Goal: Task Accomplishment & Management: Use online tool/utility

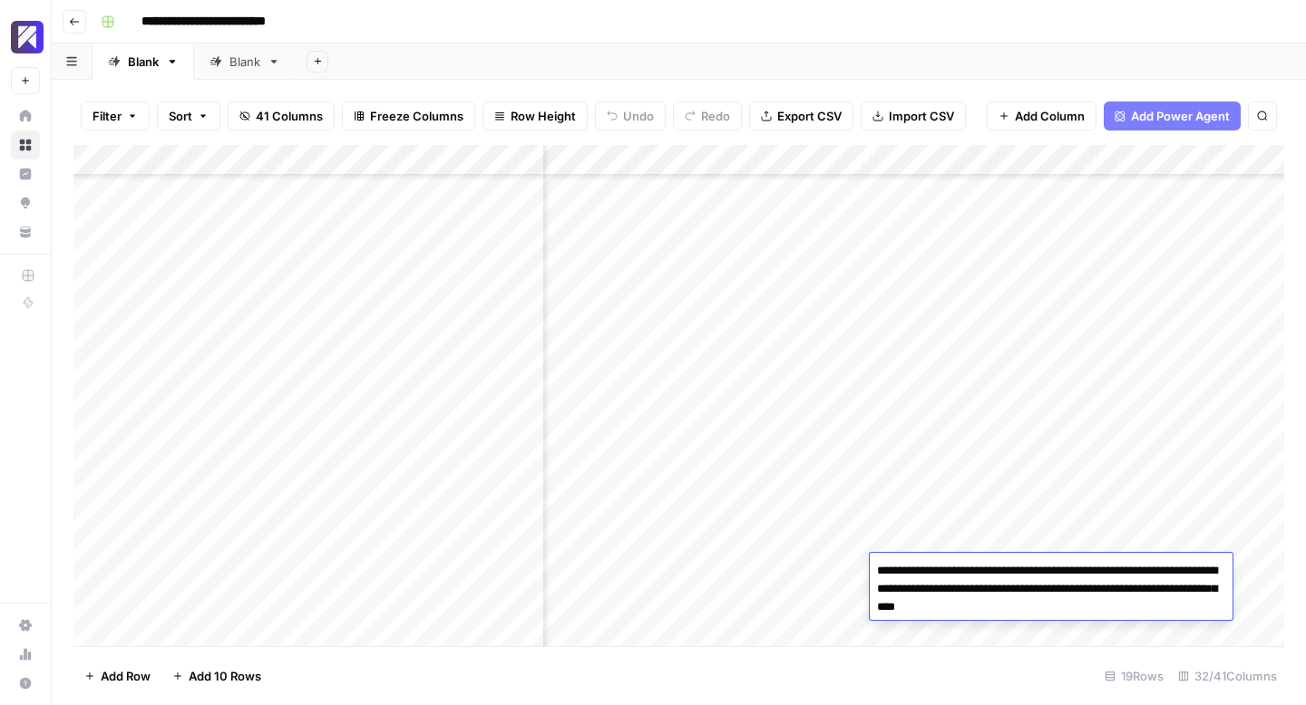
scroll to position [144, 4932]
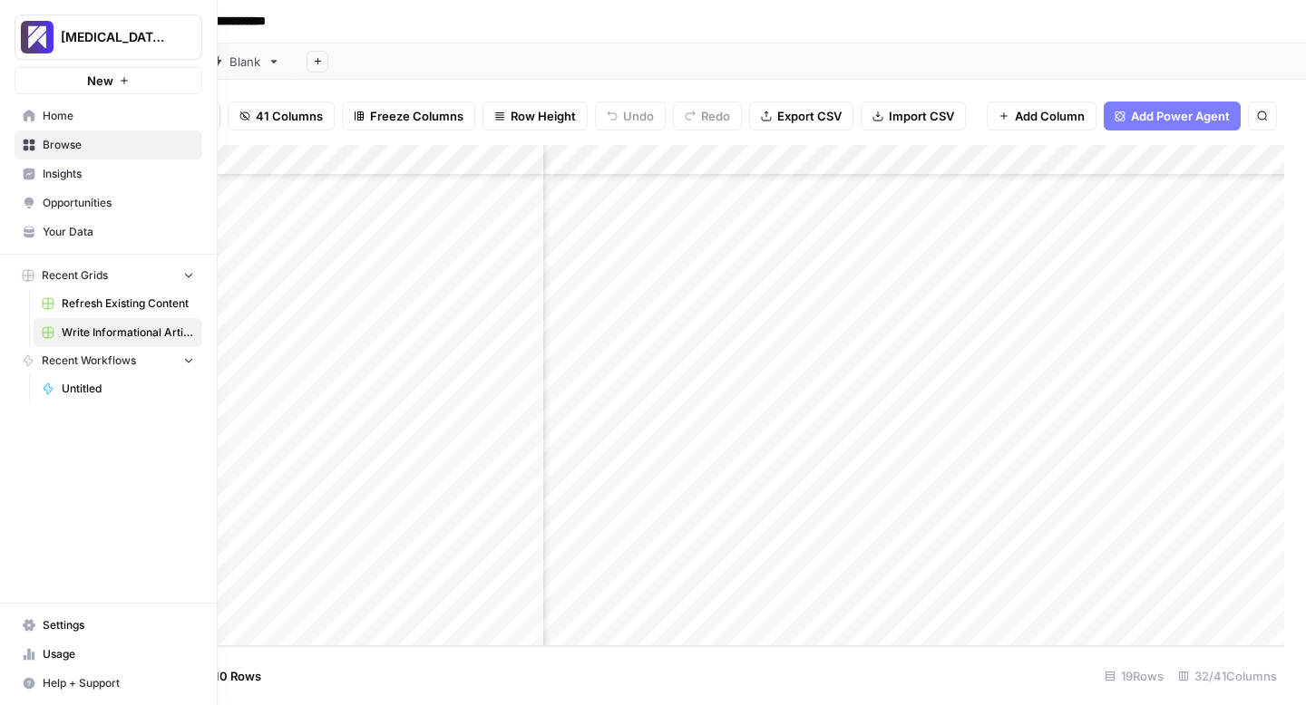
click at [37, 654] on link "Usage" at bounding box center [109, 654] width 188 height 29
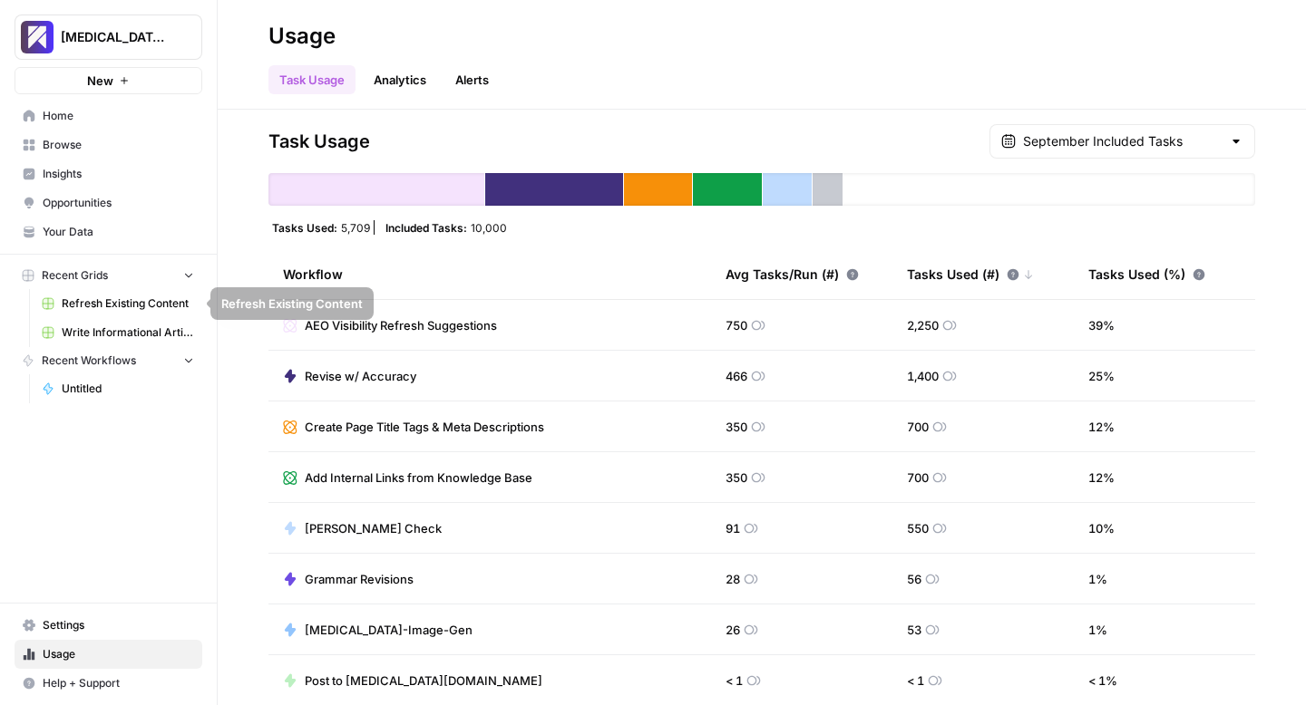
click at [91, 326] on span "Write Informational Article" at bounding box center [128, 333] width 132 height 16
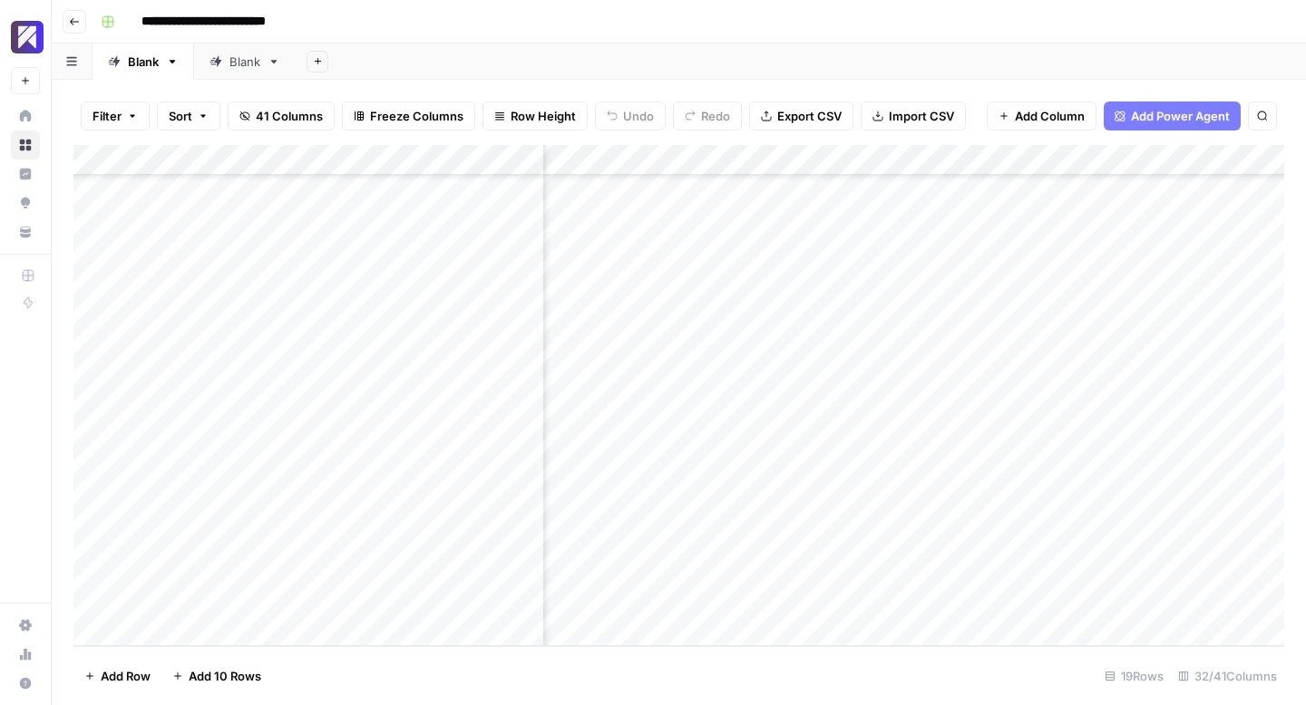
scroll to position [144, 3577]
click at [280, 599] on div "Add Column" at bounding box center [678, 395] width 1210 height 501
click at [240, 593] on div "Add Column" at bounding box center [678, 395] width 1210 height 501
click at [240, 593] on textarea at bounding box center [340, 601] width 409 height 25
type textarea "*"
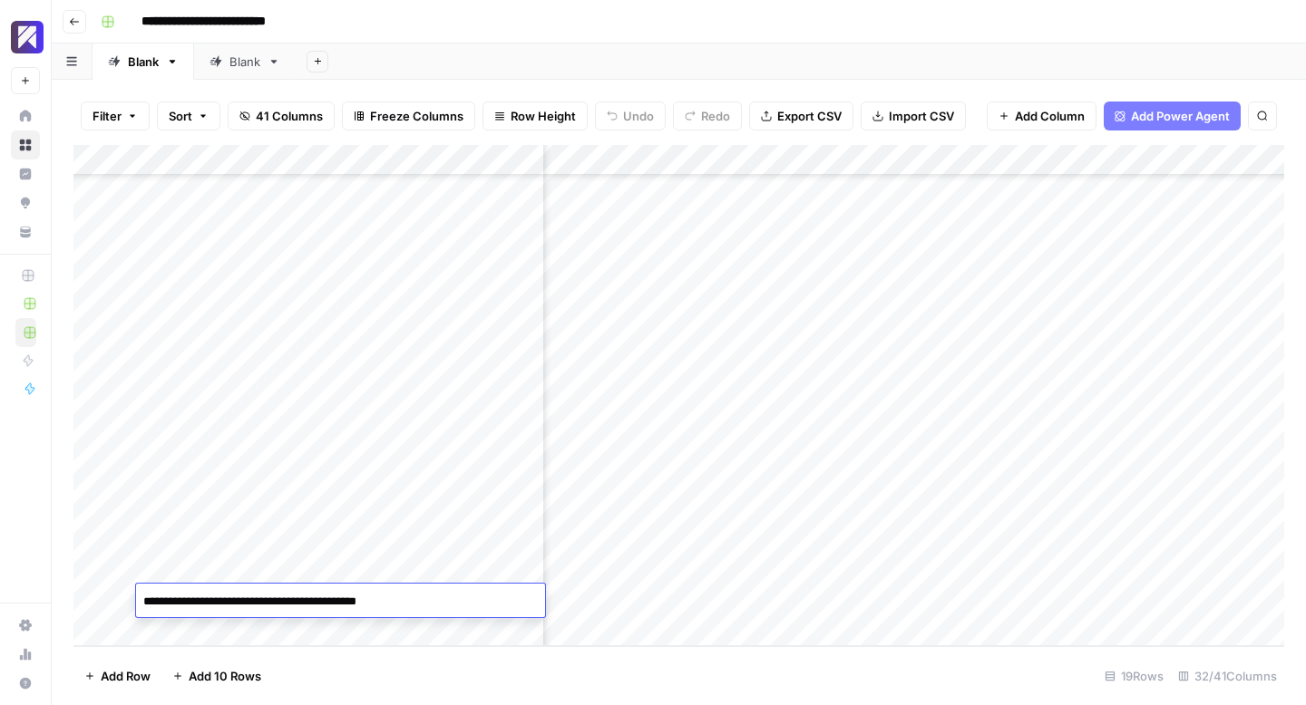
type textarea "**********"
click at [584, 599] on div "Add Column" at bounding box center [678, 395] width 1210 height 501
click at [601, 599] on div "Add Column" at bounding box center [678, 395] width 1210 height 501
click at [608, 626] on div "Add Column" at bounding box center [678, 395] width 1210 height 501
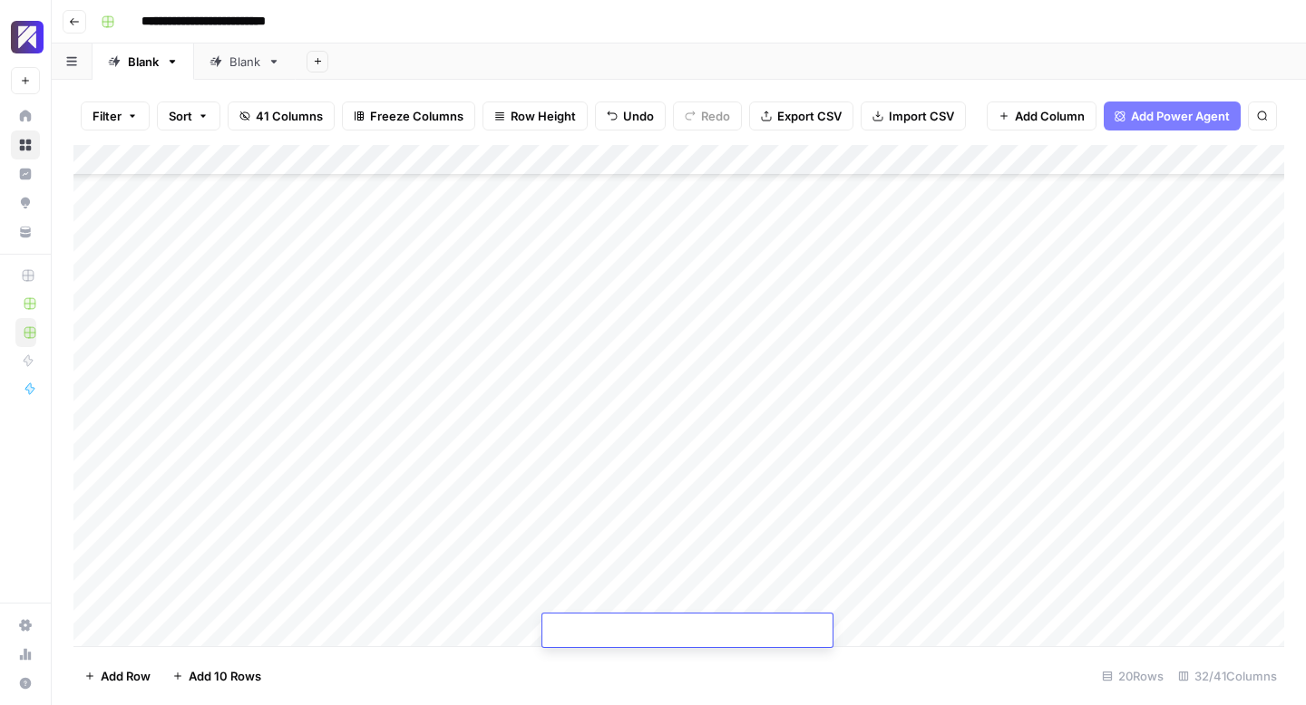
scroll to position [145, 0]
click at [627, 679] on footer "Add Row Add 10 Rows 20 Rows 32/41 Columns" at bounding box center [678, 675] width 1210 height 59
click at [592, 599] on div "Add Column" at bounding box center [678, 395] width 1210 height 501
click at [799, 600] on div "Add Column" at bounding box center [678, 395] width 1210 height 501
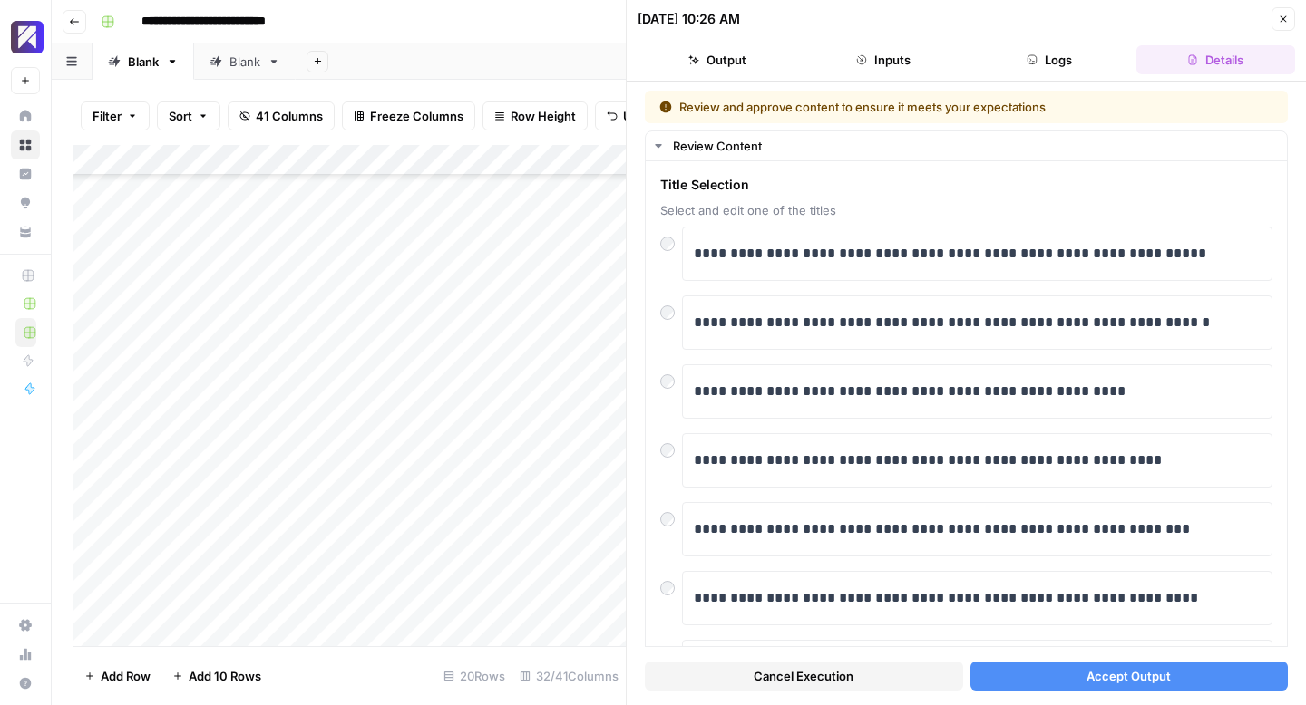
click at [959, 15] on div "[DATE] 10:26 AM" at bounding box center [951, 19] width 628 height 18
click at [1074, 674] on button "Accept Output" at bounding box center [1129, 676] width 318 height 29
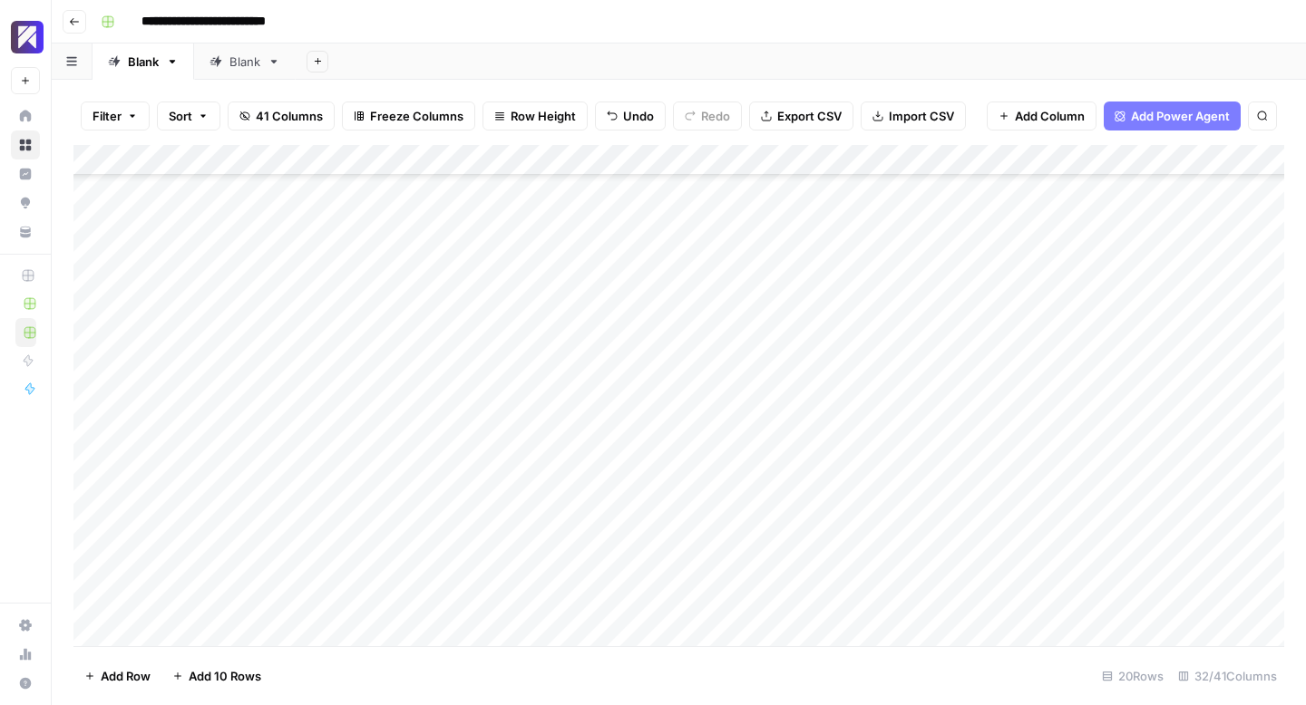
click at [673, 601] on div "Add Column" at bounding box center [678, 395] width 1210 height 501
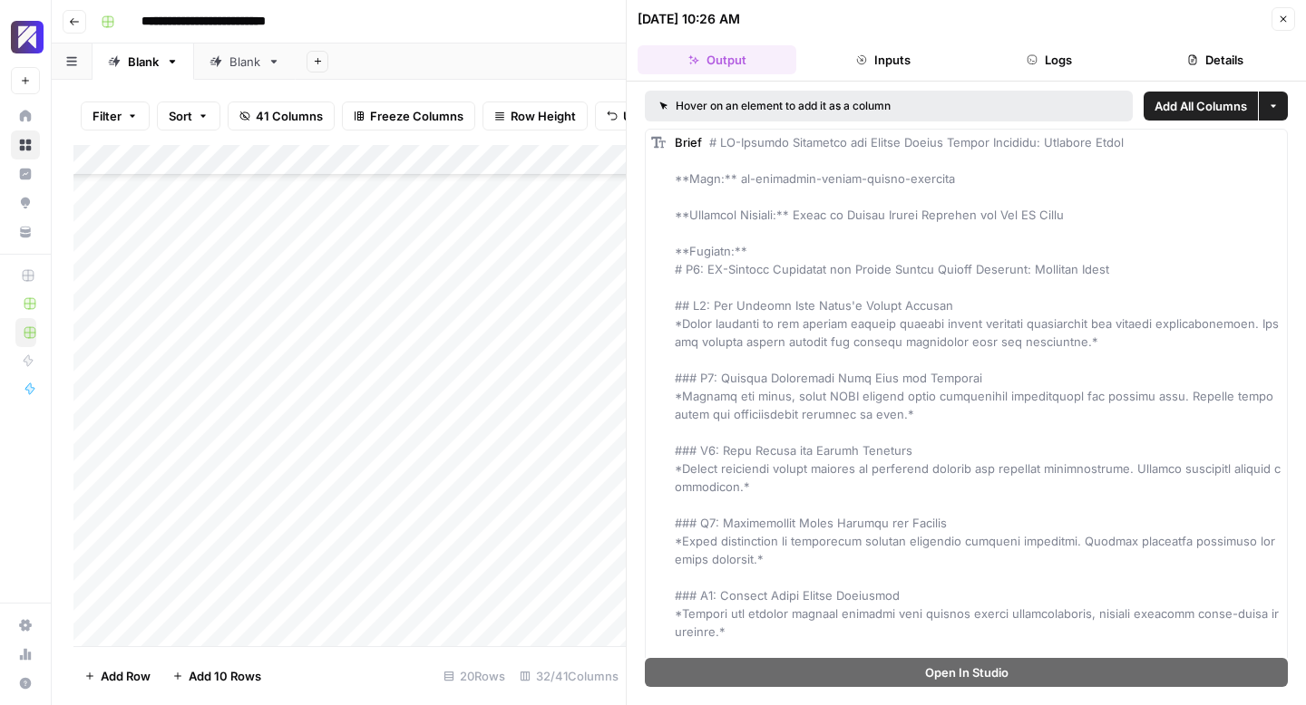
click at [1282, 25] on button "Close" at bounding box center [1283, 19] width 24 height 24
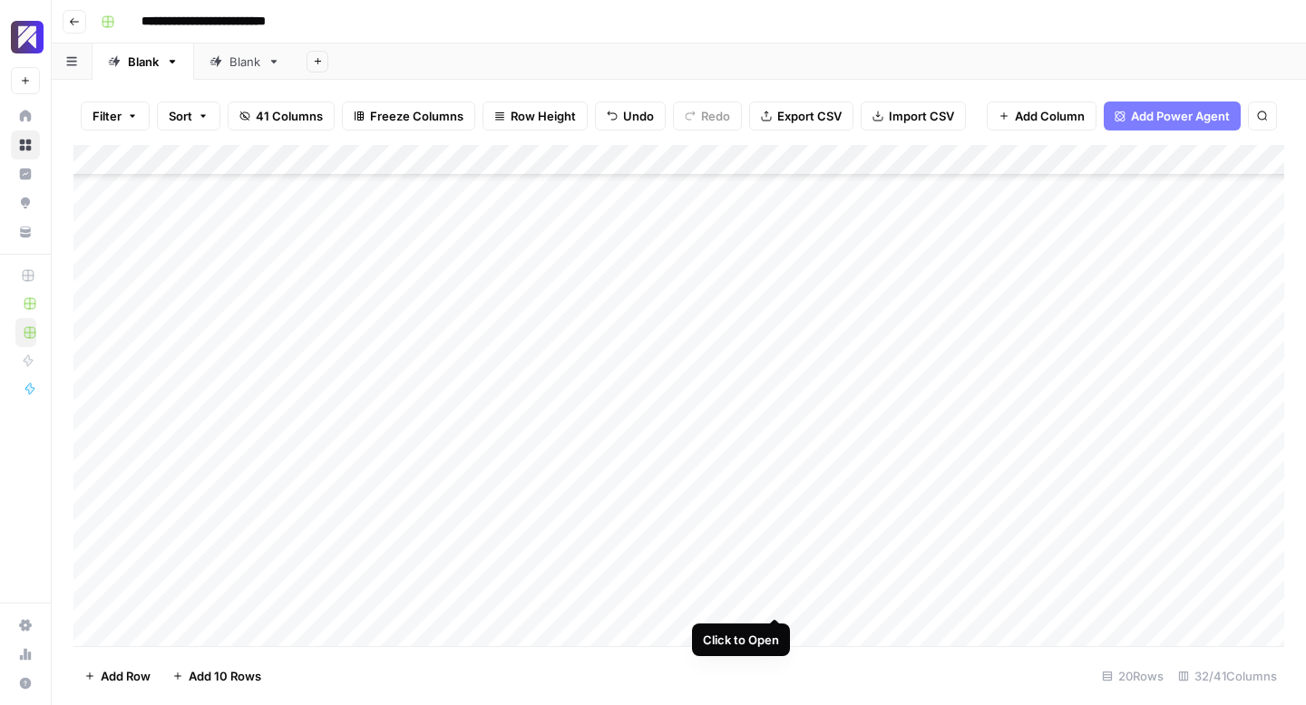
click at [779, 600] on div "Add Column" at bounding box center [678, 395] width 1210 height 501
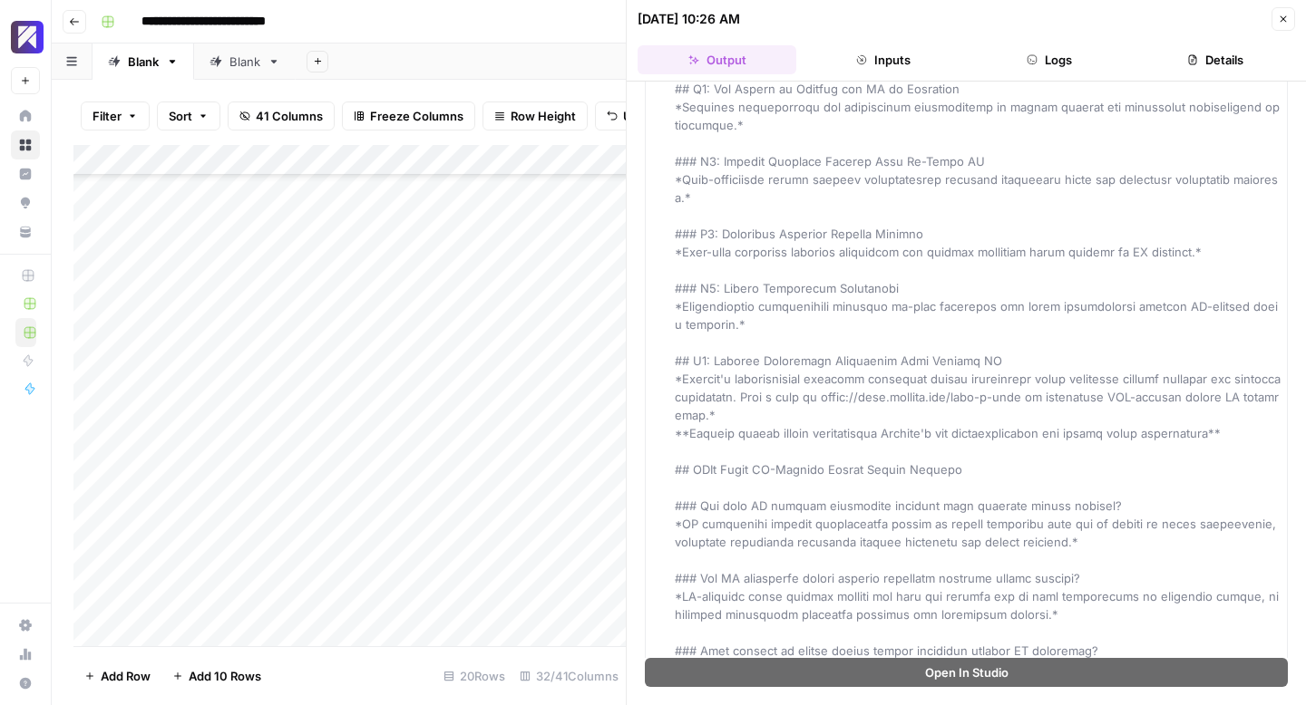
scroll to position [2023, 0]
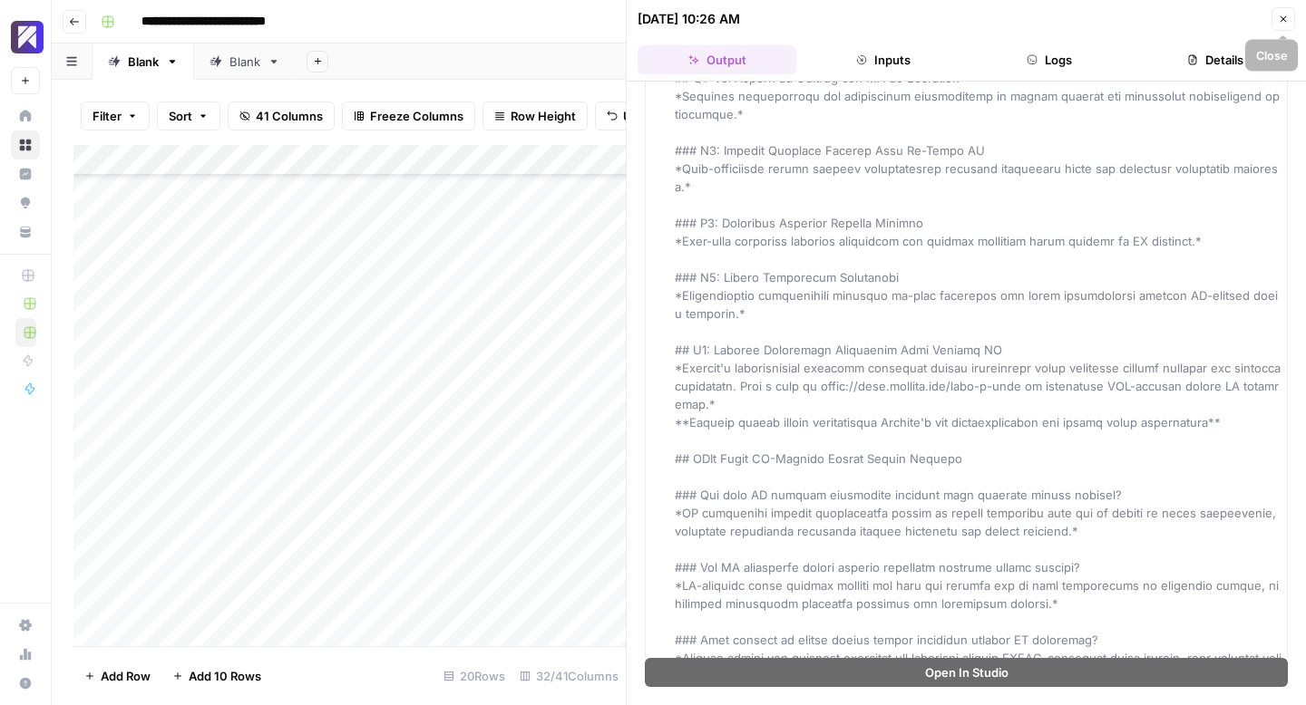
click at [1285, 20] on icon "button" at bounding box center [1283, 19] width 11 height 11
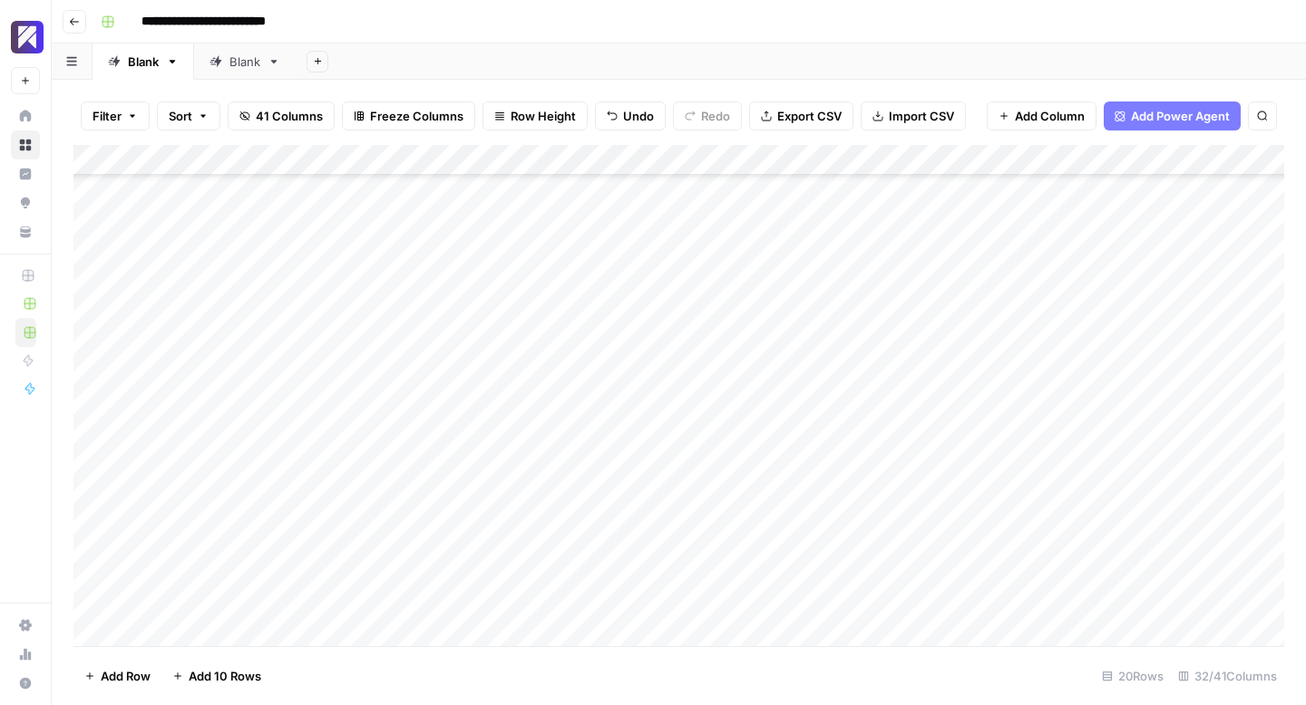
click at [876, 603] on div "Add Column" at bounding box center [678, 395] width 1210 height 501
click at [715, 598] on div "Add Column" at bounding box center [678, 395] width 1210 height 501
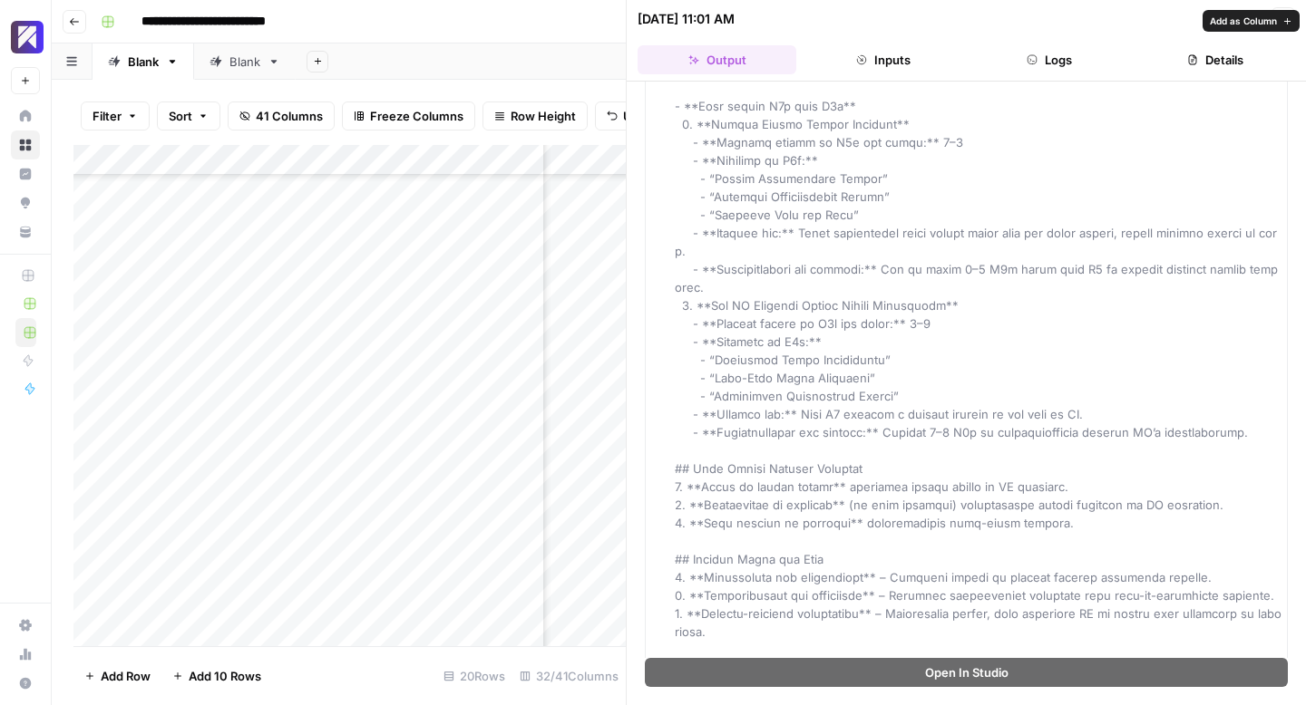
scroll to position [2608, 0]
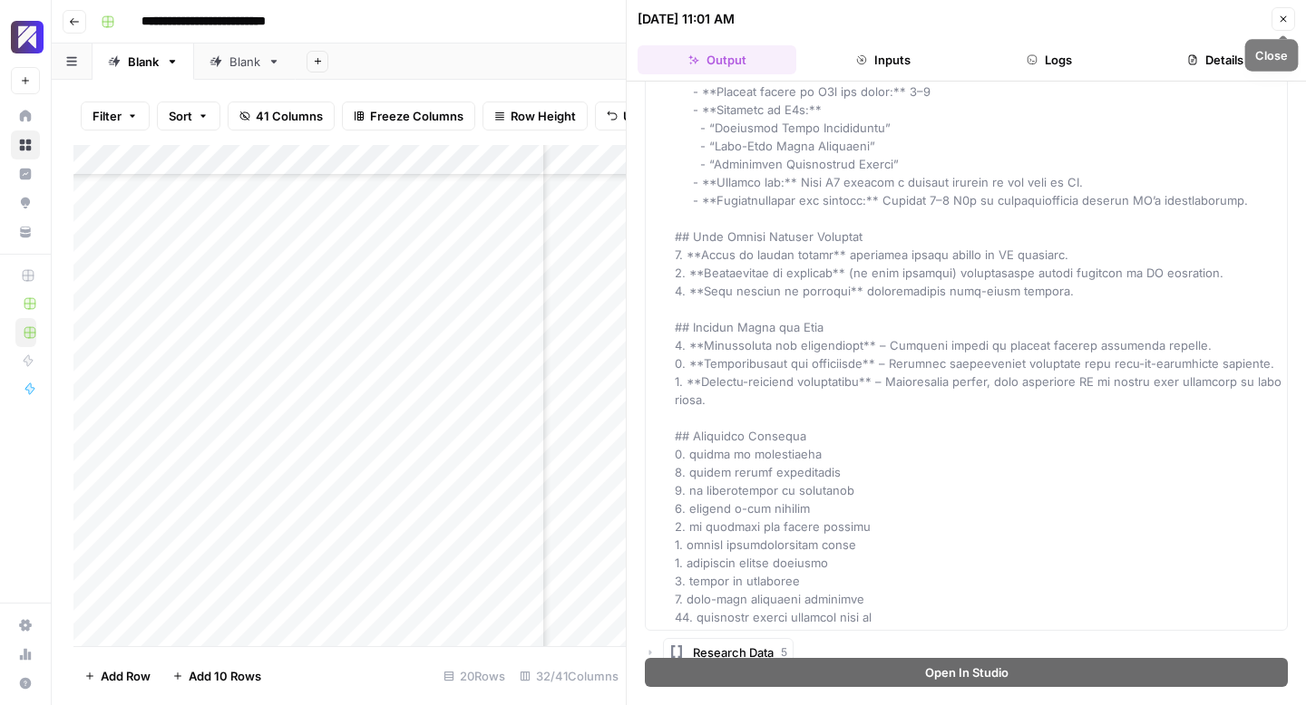
click at [1281, 15] on icon "button" at bounding box center [1283, 19] width 11 height 11
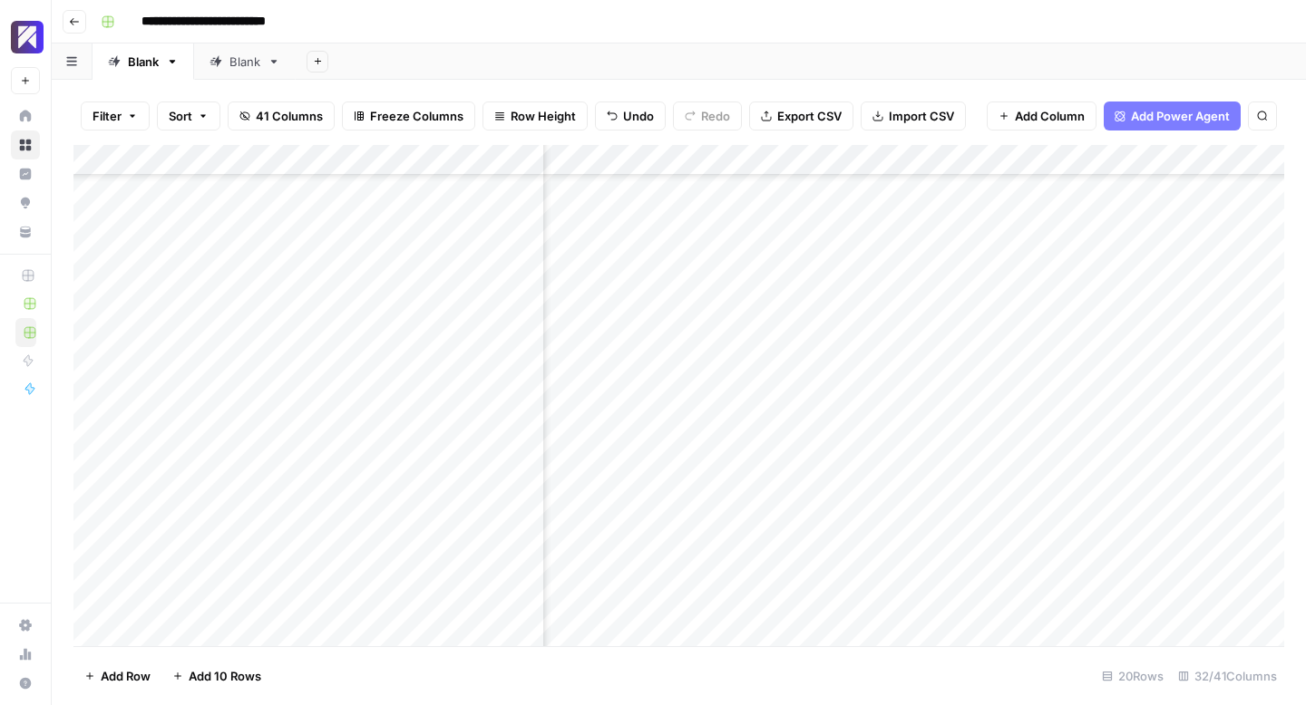
scroll to position [145, 2006]
click at [686, 595] on div "Add Column" at bounding box center [678, 395] width 1210 height 501
click at [817, 602] on div "Add Column" at bounding box center [678, 395] width 1210 height 501
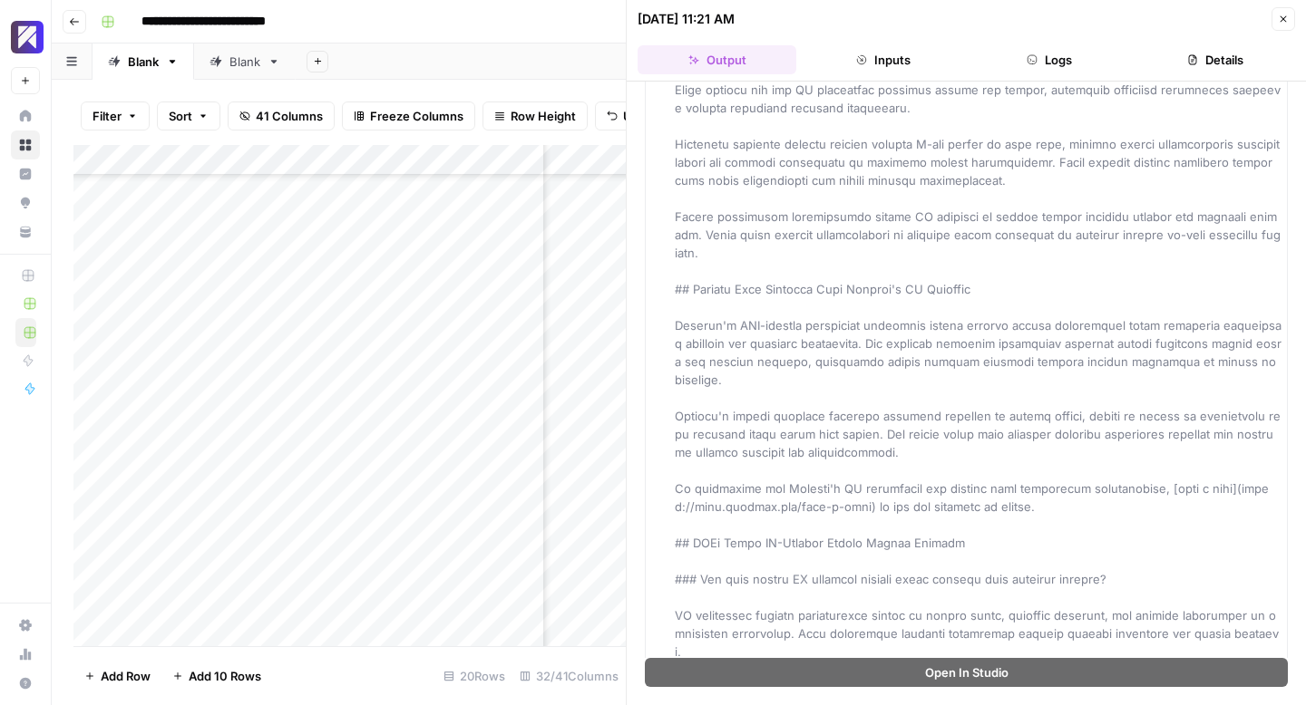
scroll to position [3659, 0]
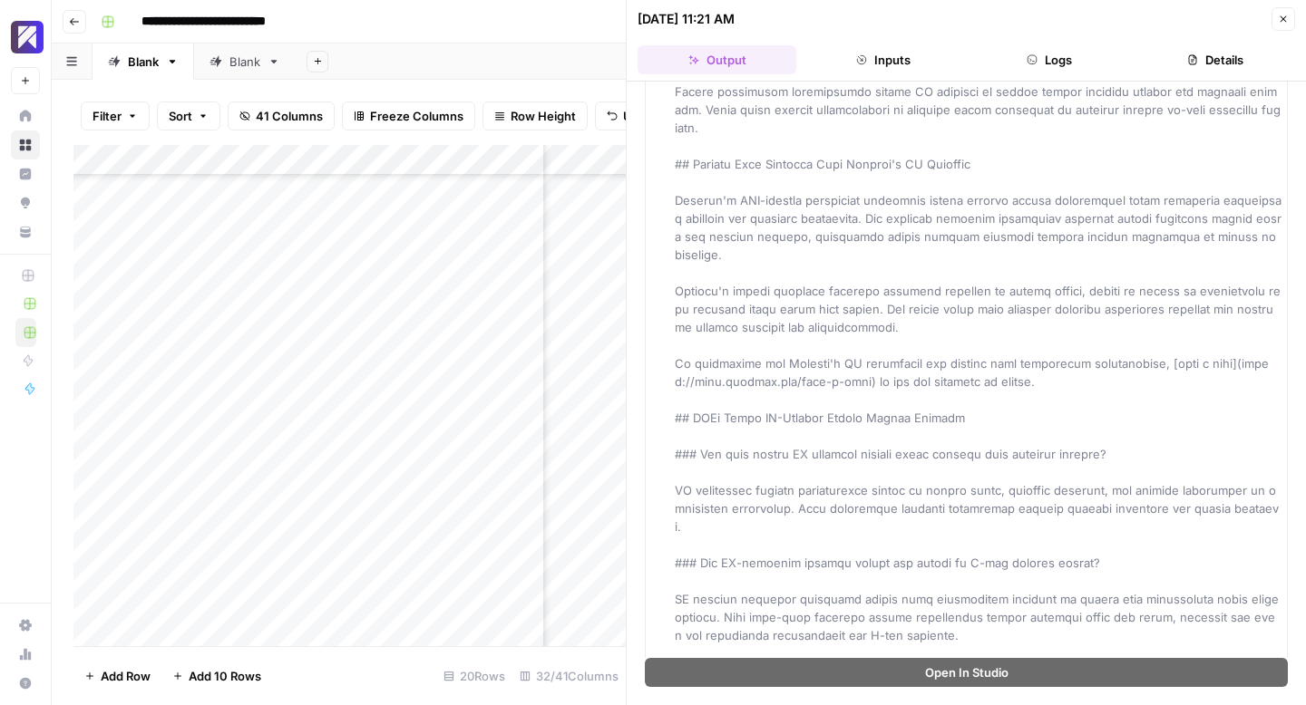
click at [1275, 19] on button "Close" at bounding box center [1283, 19] width 24 height 24
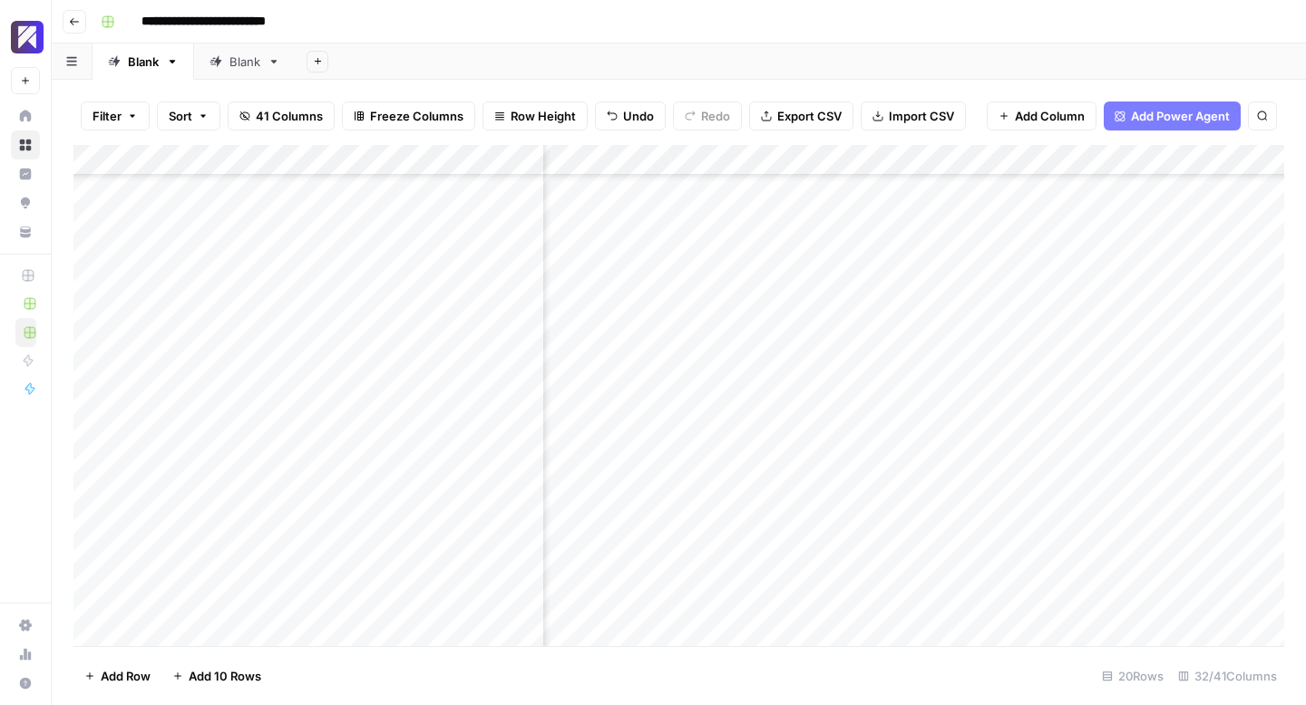
scroll to position [145, 2227]
click at [856, 598] on div "Add Column" at bounding box center [678, 395] width 1210 height 501
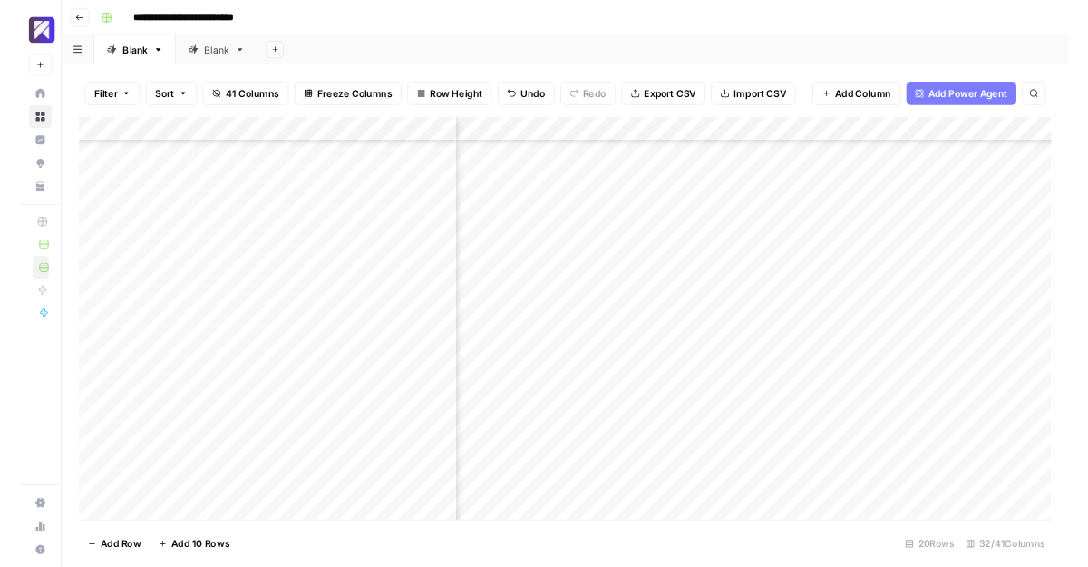
scroll to position [145, 2740]
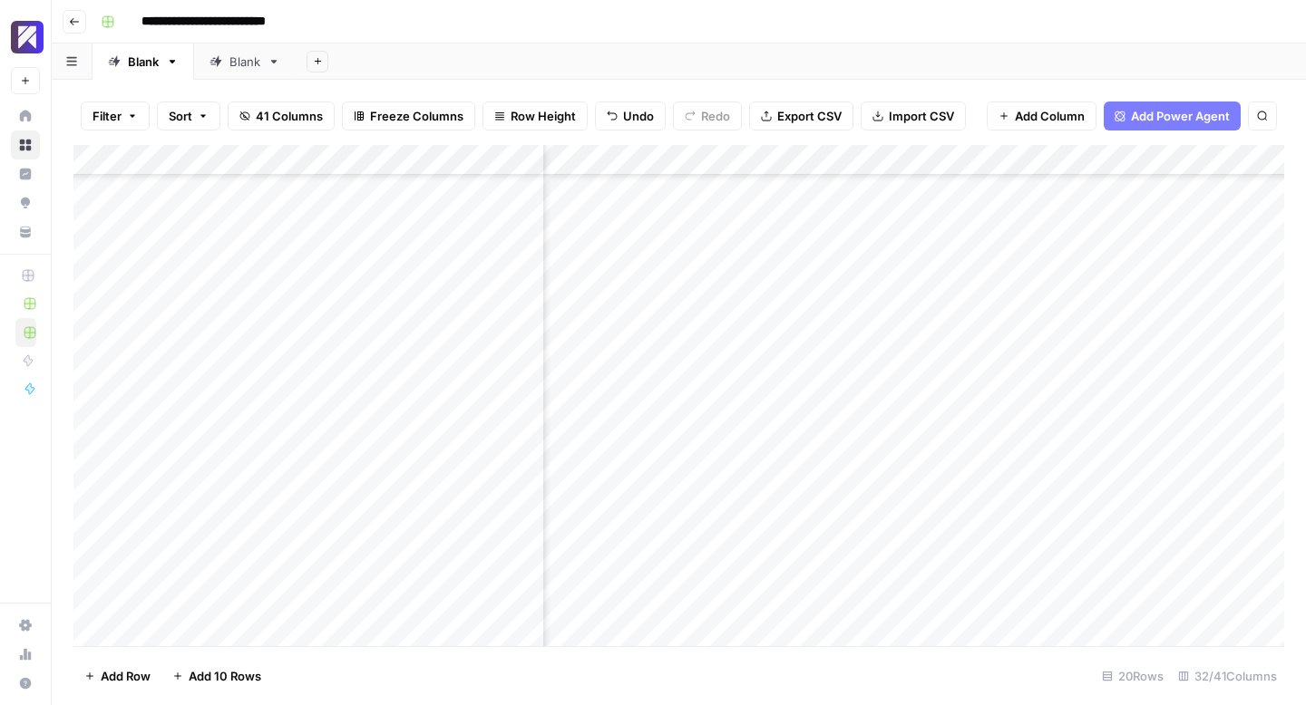
click at [811, 602] on div "Add Column" at bounding box center [678, 395] width 1210 height 501
